Goal: Task Accomplishment & Management: Manage account settings

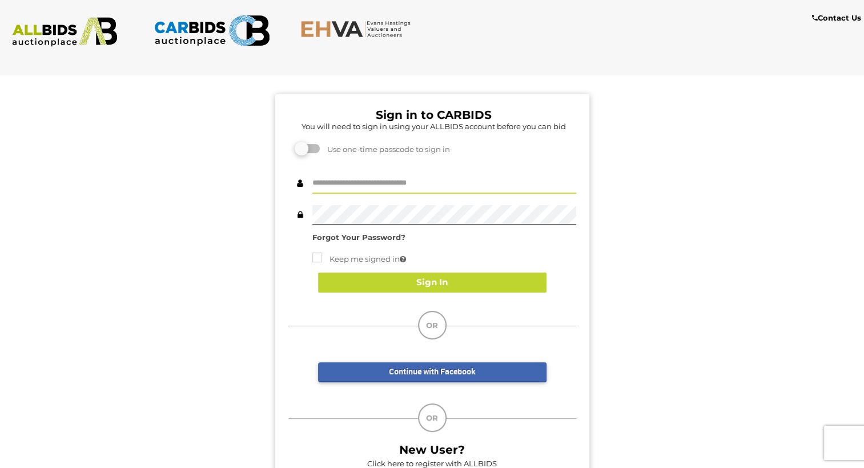
click at [376, 184] on input "text" at bounding box center [444, 184] width 264 height 20
type input "**********"
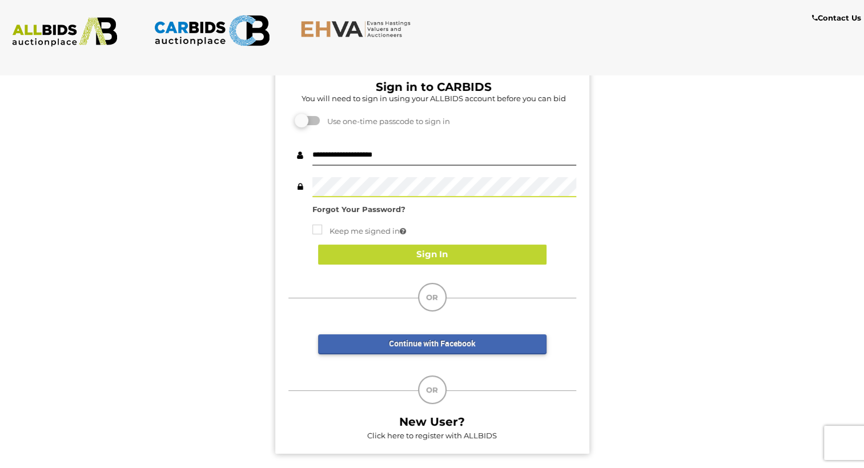
scroll to position [104, 0]
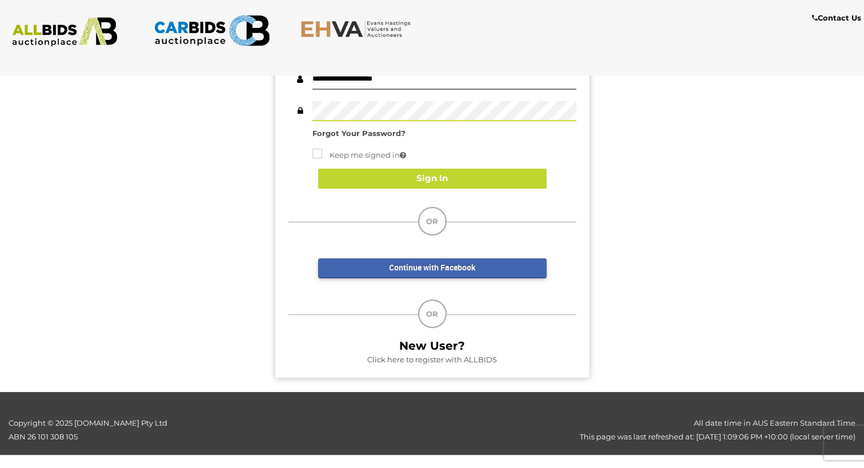
click at [408, 357] on link "Click here to register with ALLBIDS" at bounding box center [432, 359] width 130 height 9
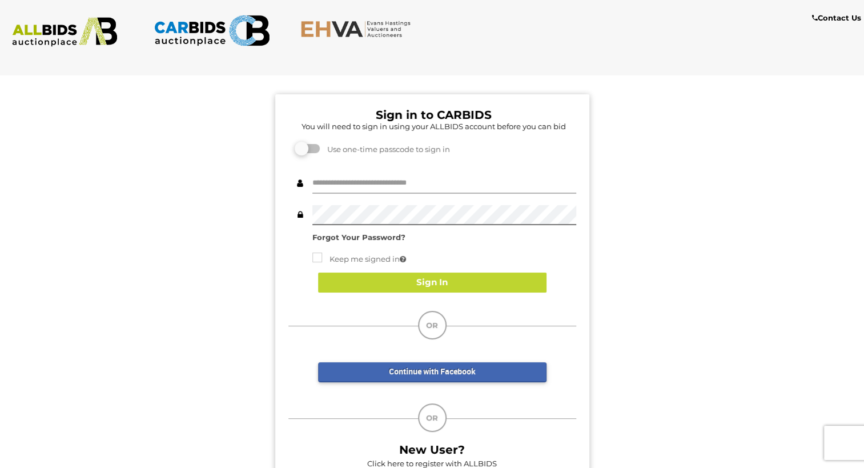
click at [378, 186] on input "text" at bounding box center [444, 184] width 264 height 20
type input "**********"
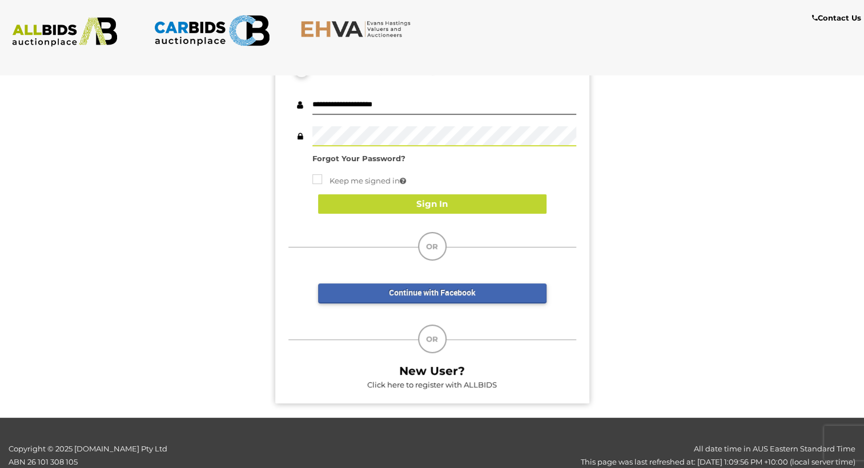
scroll to position [27, 0]
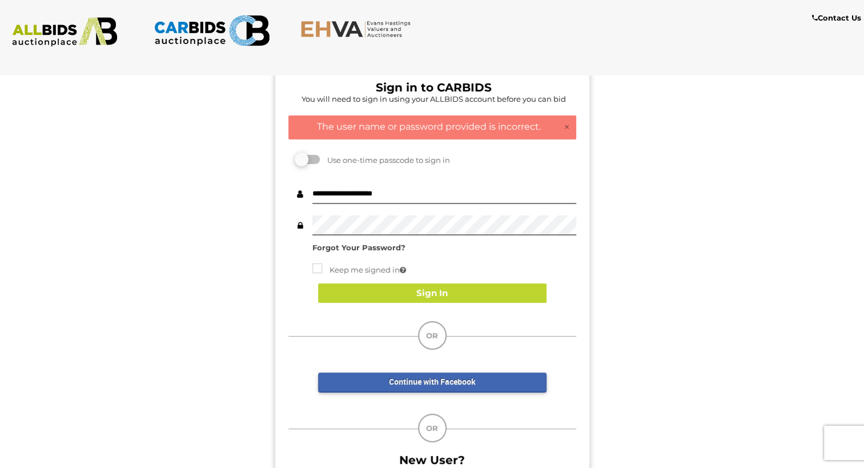
click at [437, 303] on div "Sign In" at bounding box center [432, 293] width 288 height 43
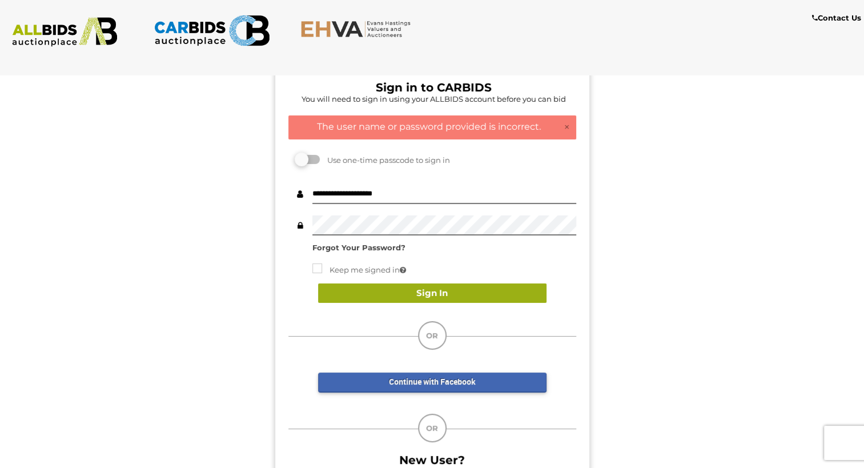
click at [443, 299] on button "Sign In" at bounding box center [432, 293] width 228 height 20
click at [450, 299] on button "Sign In" at bounding box center [432, 293] width 228 height 20
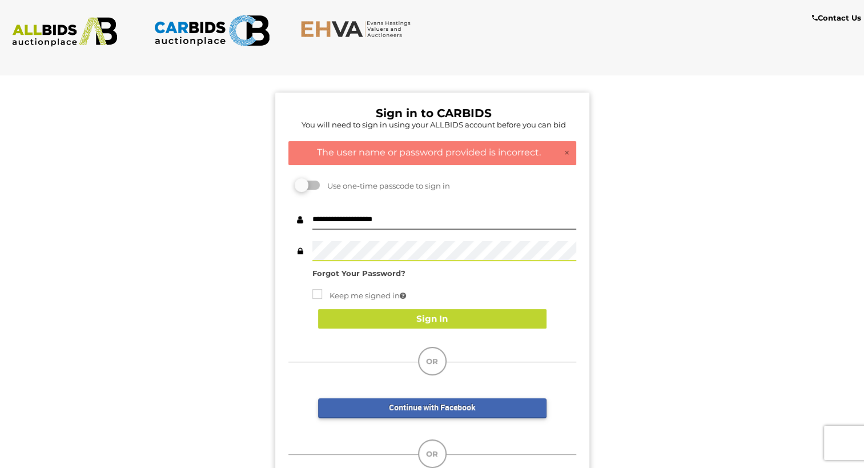
scroll to position [0, 0]
